Goal: Complete application form

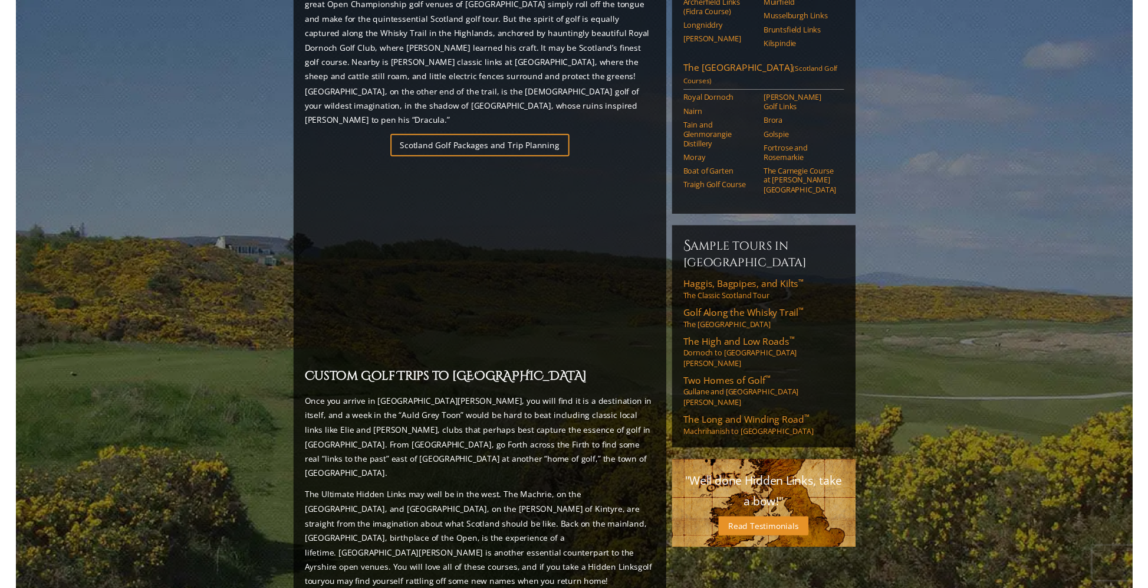
scroll to position [753, 0]
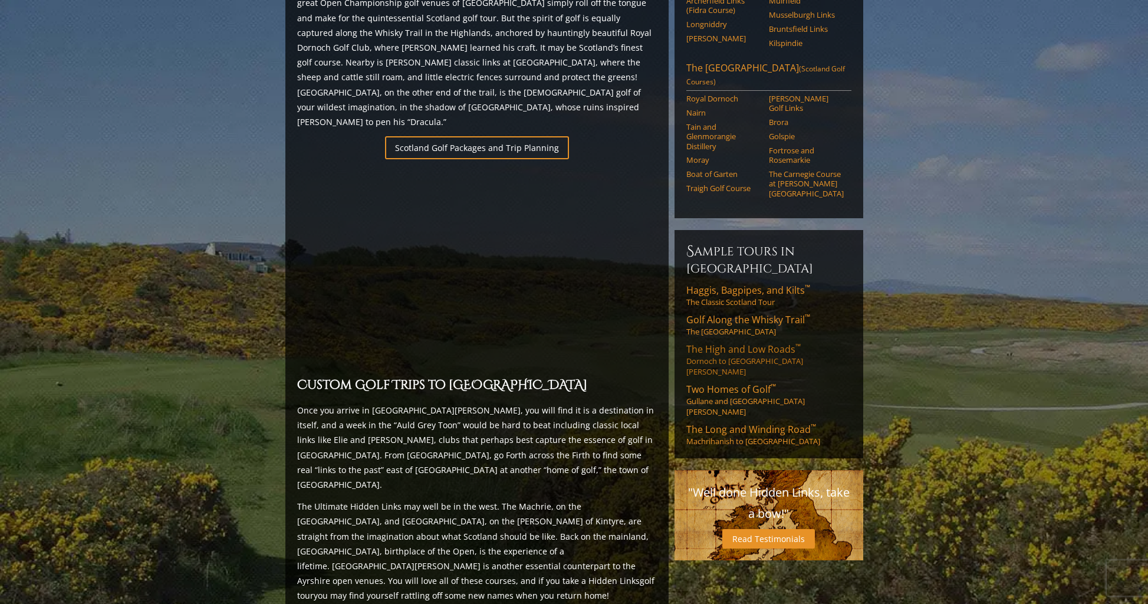
click at [695, 343] on link "The High and Low Roads ™ Dornoch to [GEOGRAPHIC_DATA][PERSON_NAME]" at bounding box center [769, 360] width 165 height 34
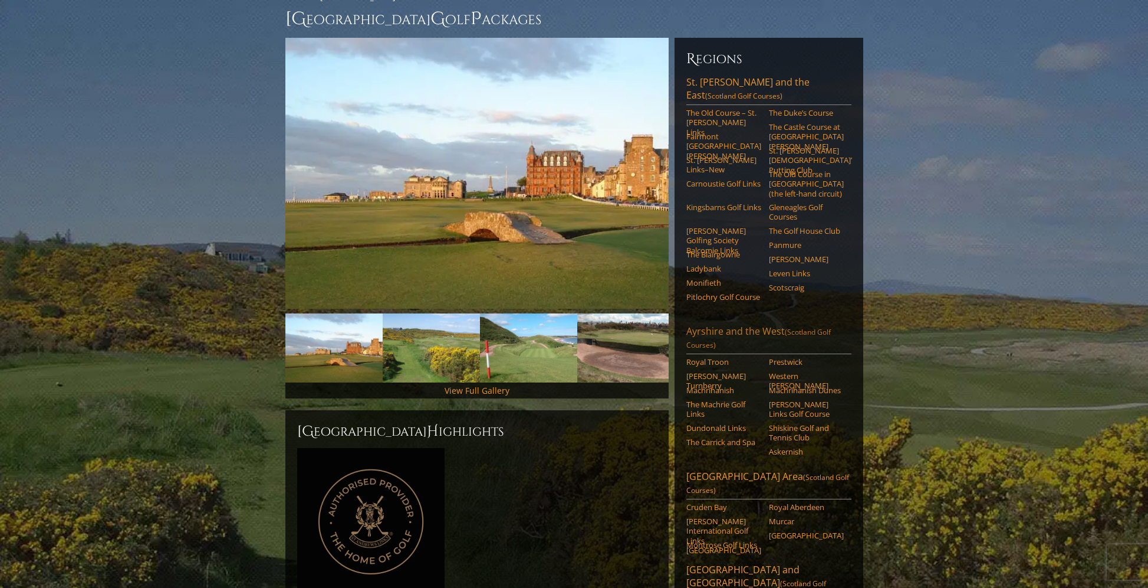
scroll to position [111, 0]
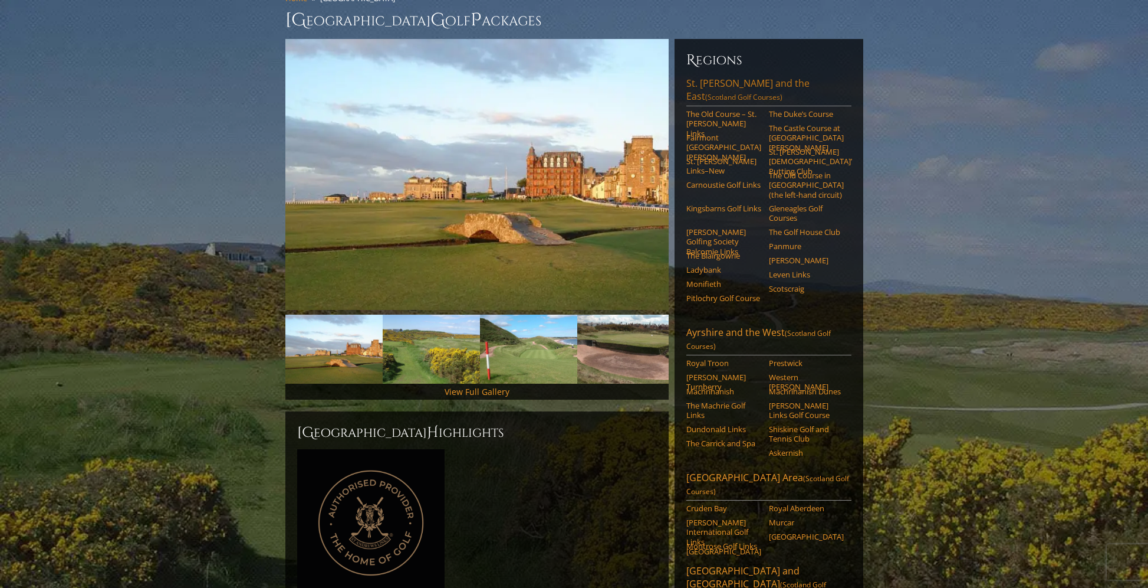
click at [714, 77] on link "[GEOGRAPHIC_DATA][PERSON_NAME] and the East (Scotland Golf Courses)" at bounding box center [769, 91] width 165 height 29
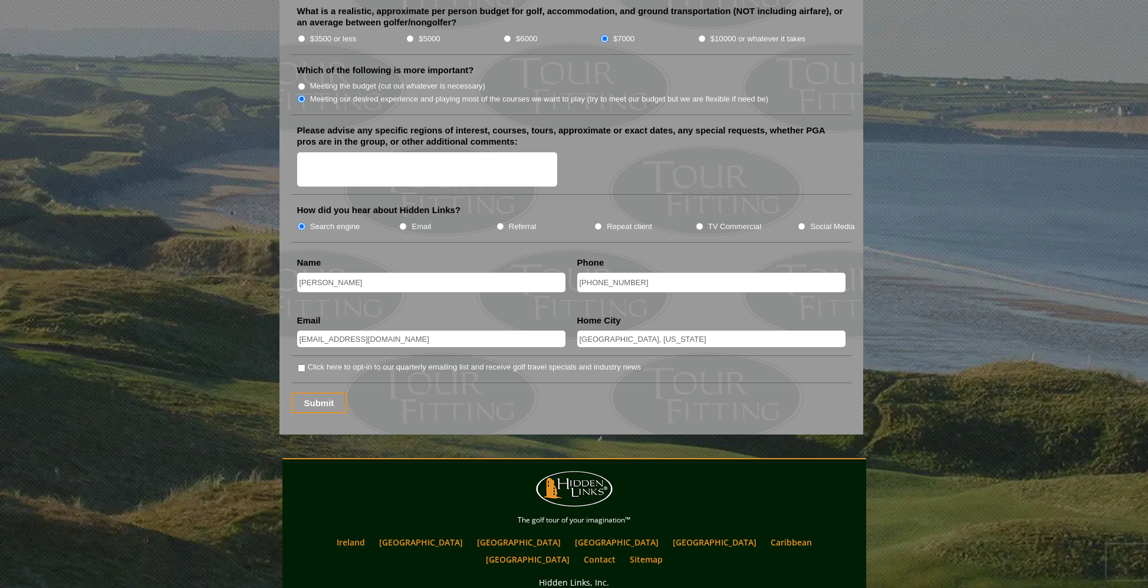
scroll to position [1412, 0]
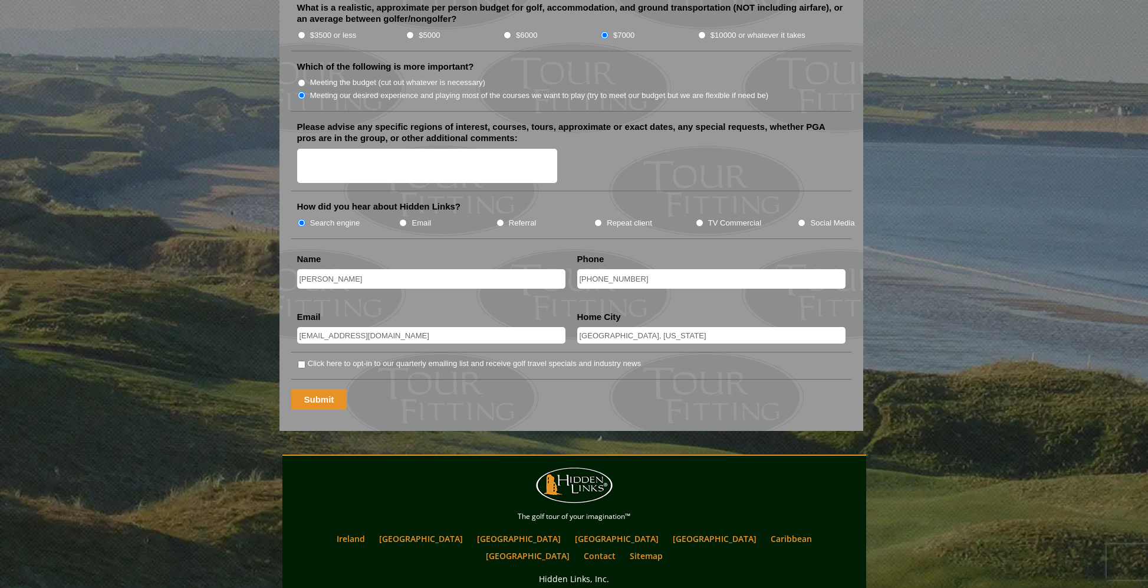
click at [324, 389] on input "Submit" at bounding box center [319, 399] width 56 height 21
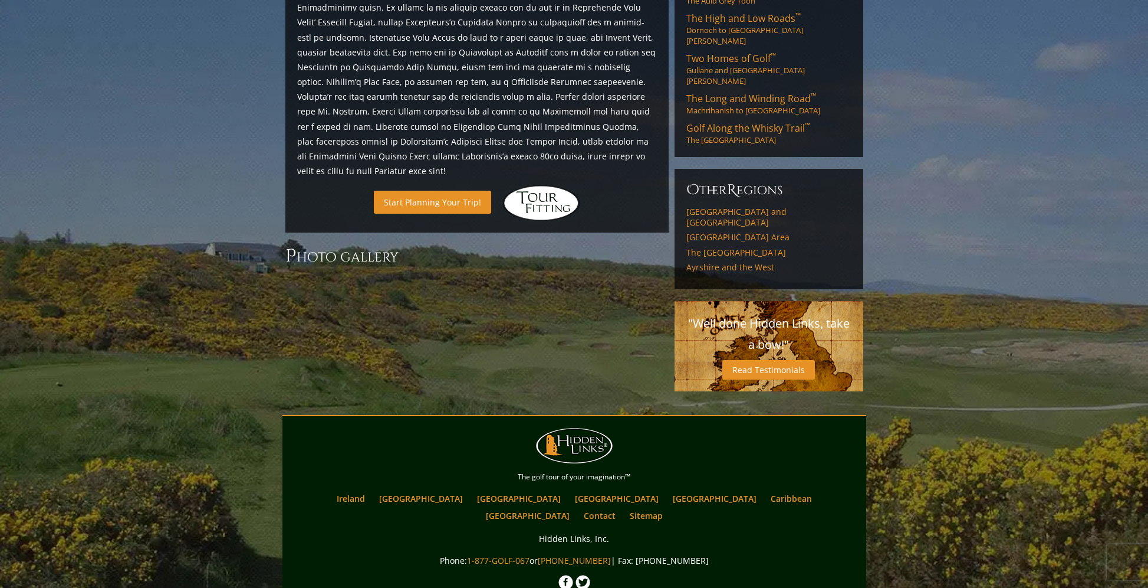
scroll to position [764, 0]
click at [438, 191] on link "Start Planning Your Trip!" at bounding box center [432, 202] width 117 height 23
